Goal: Information Seeking & Learning: Learn about a topic

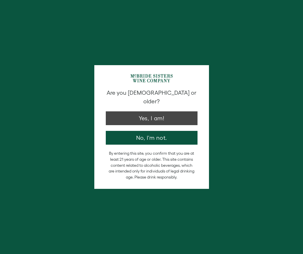
click at [159, 114] on button "Yes, I am!" at bounding box center [152, 118] width 92 height 14
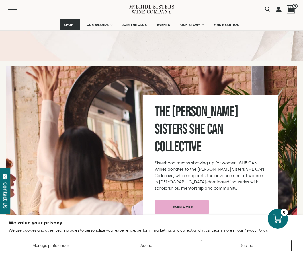
scroll to position [2038, 0]
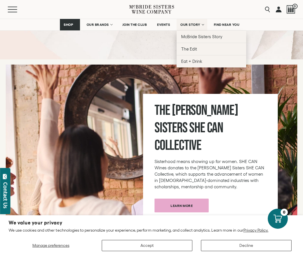
click at [197, 24] on span "OUR STORY" at bounding box center [191, 25] width 20 height 4
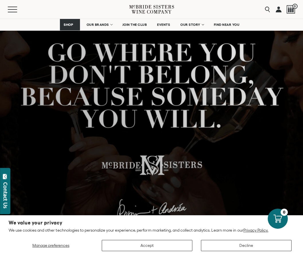
click at [160, 244] on button "Accept" at bounding box center [147, 245] width 91 height 11
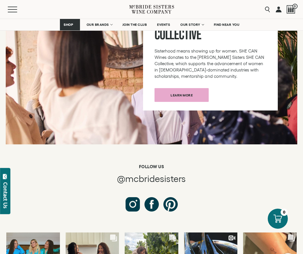
scroll to position [2954, 0]
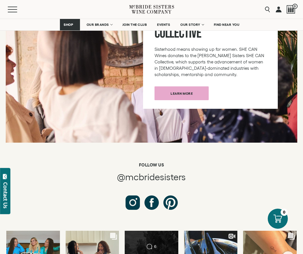
click at [155, 230] on div "Comments Count 6 It’s officially harvest season in California, and we’re out in…" at bounding box center [152, 257] width 54 height 54
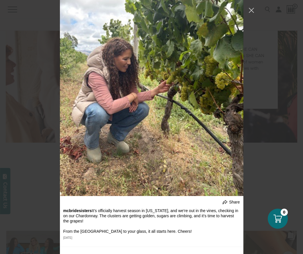
scroll to position [230, 0]
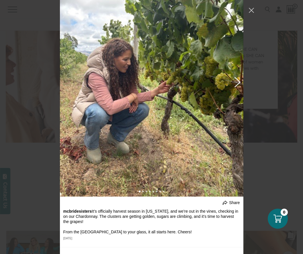
click at [236, 83] on button "Previous image" at bounding box center [236, 82] width 7 height 10
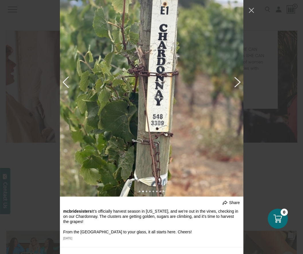
click at [236, 83] on button "Previous image" at bounding box center [236, 82] width 7 height 10
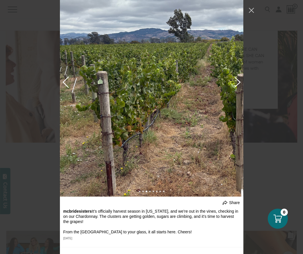
click at [236, 83] on button "Previous image" at bounding box center [236, 82] width 7 height 10
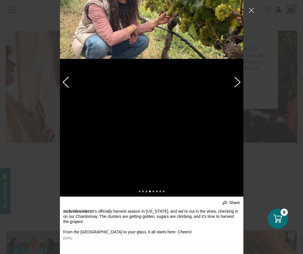
click at [236, 83] on button "Previous image" at bounding box center [236, 82] width 7 height 10
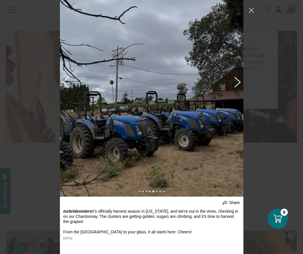
click at [236, 83] on button "Previous image" at bounding box center [236, 82] width 7 height 10
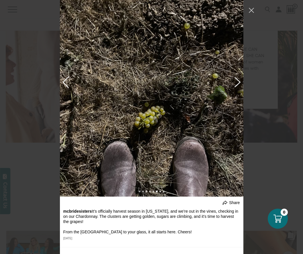
click at [236, 83] on button "Previous image" at bounding box center [236, 82] width 7 height 10
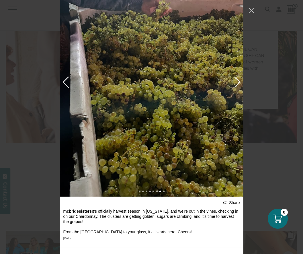
click at [236, 83] on button "Previous image" at bounding box center [236, 82] width 7 height 10
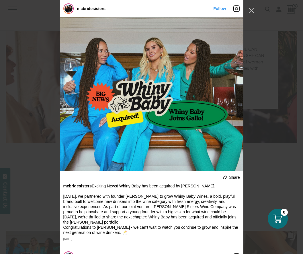
scroll to position [0, 0]
click at [86, 8] on link "mcbridesisters" at bounding box center [91, 8] width 29 height 5
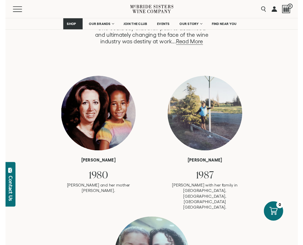
scroll to position [373, 0]
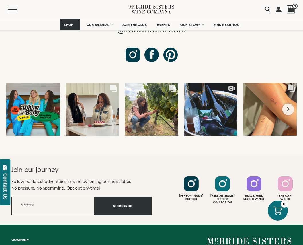
scroll to position [3102, 0]
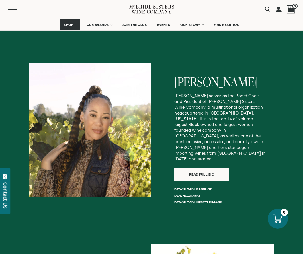
scroll to position [806, 0]
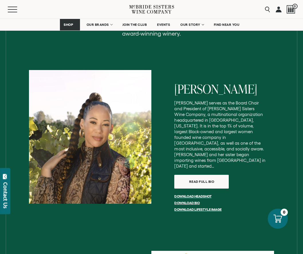
click at [244, 101] on p "Robin serves as the Board Chair and President of McBride Sisters Wine Company, …" at bounding box center [219, 134] width 91 height 69
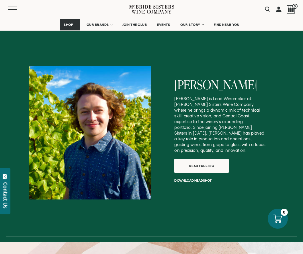
scroll to position [1190, 0]
